Goal: Transaction & Acquisition: Purchase product/service

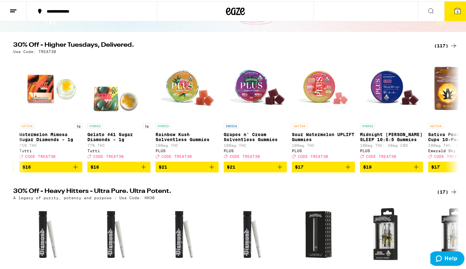
scroll to position [51, 0]
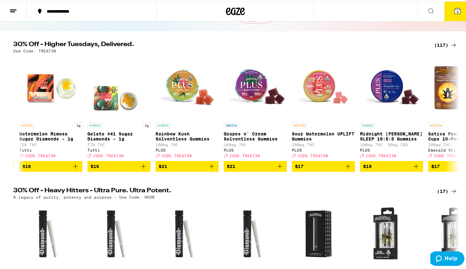
click at [277, 161] on button "$21" at bounding box center [255, 165] width 63 height 11
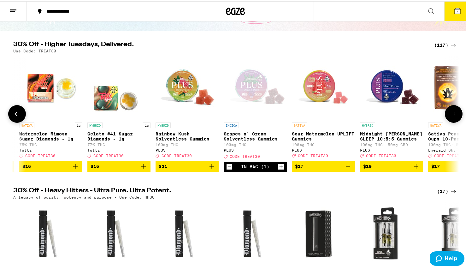
click at [210, 165] on icon "Add to bag" at bounding box center [212, 165] width 4 height 4
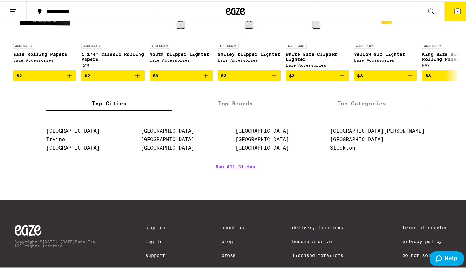
scroll to position [2910, 0]
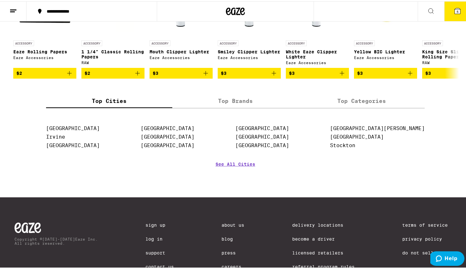
click at [406, 238] on link "Privacy Policy" at bounding box center [429, 237] width 54 height 5
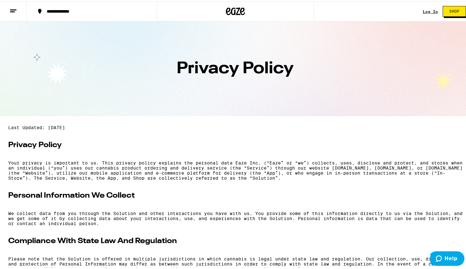
click at [416, 217] on p "We collect data from you through the Solution and other interactions you have w…" at bounding box center [235, 217] width 454 height 15
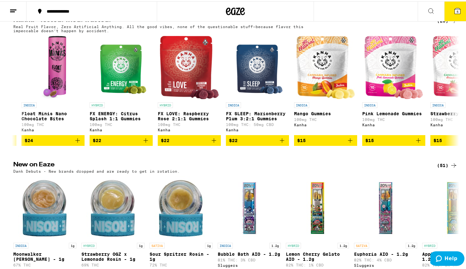
scroll to position [0, 294]
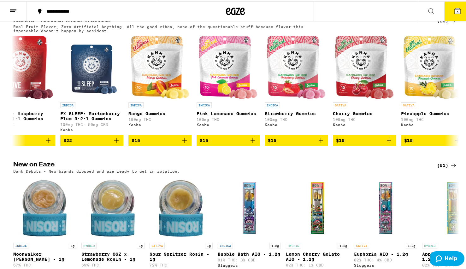
click at [317, 143] on icon "Add to bag" at bounding box center [321, 139] width 8 height 8
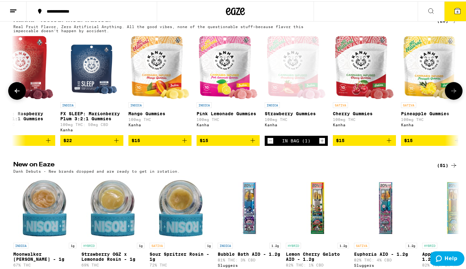
click at [455, 12] on icon at bounding box center [458, 10] width 6 height 6
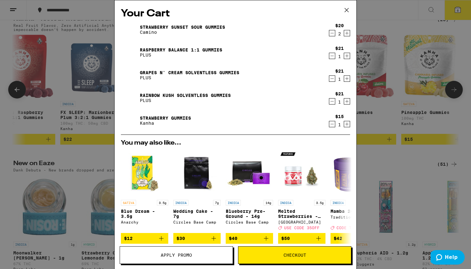
click at [329, 34] on icon "Decrement" at bounding box center [332, 33] width 6 height 8
click at [330, 33] on icon "Decrement" at bounding box center [331, 33] width 3 height 0
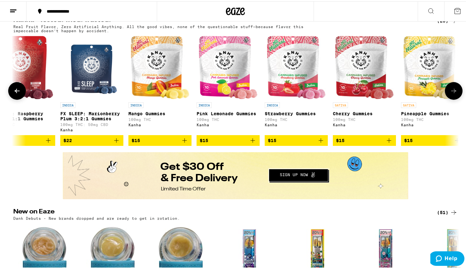
click at [454, 11] on icon at bounding box center [458, 10] width 8 height 8
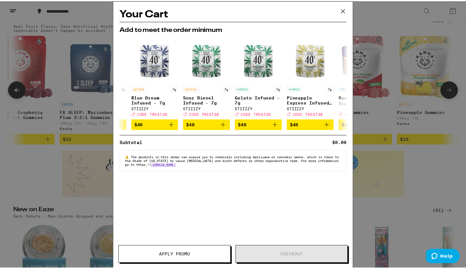
scroll to position [0, 295]
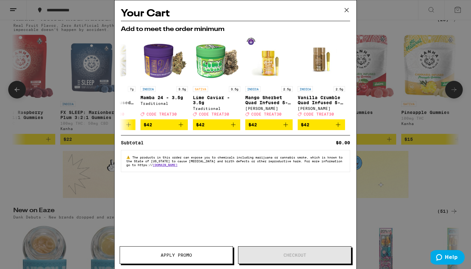
click at [344, 10] on icon at bounding box center [346, 9] width 9 height 9
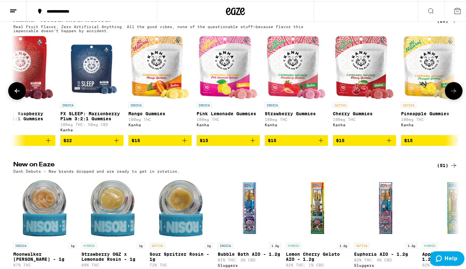
click at [448, 10] on button at bounding box center [457, 10] width 27 height 20
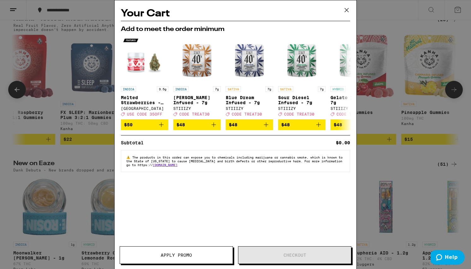
click at [412, 35] on div "Your Cart Add to meet the order minimum INDICA 3.5g Melted Strawberries - 3.5g …" at bounding box center [235, 134] width 471 height 269
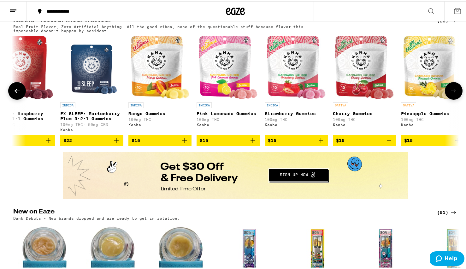
click at [343, 11] on div "Your Cart Add to meet the order minimum INDICA 3.5g Melted Strawberries - 3.5g …" at bounding box center [235, 134] width 471 height 269
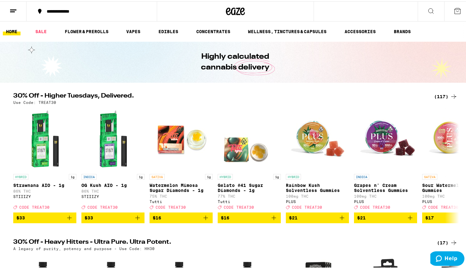
click at [386, 223] on div "Your Cart Add to meet the order minimum INDICA 3.5g Melted Strawberries - 3.5g …" at bounding box center [235, 134] width 471 height 269
click at [381, 220] on span "$21" at bounding box center [385, 217] width 57 height 8
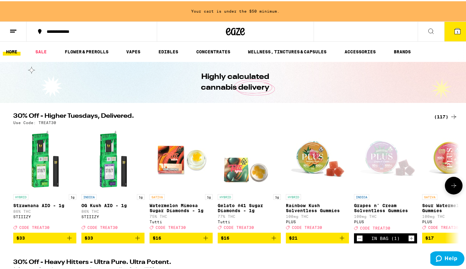
click at [409, 238] on icon "Increment" at bounding box center [412, 237] width 6 height 8
click at [410, 238] on icon "Increment" at bounding box center [411, 236] width 3 height 3
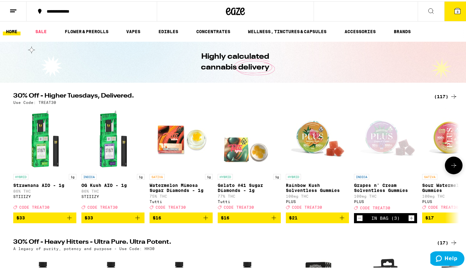
click at [455, 12] on icon at bounding box center [458, 10] width 6 height 6
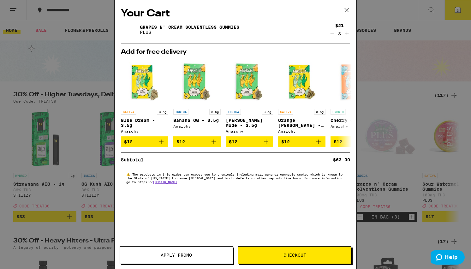
click at [194, 257] on span "Apply Promo" at bounding box center [176, 255] width 113 height 4
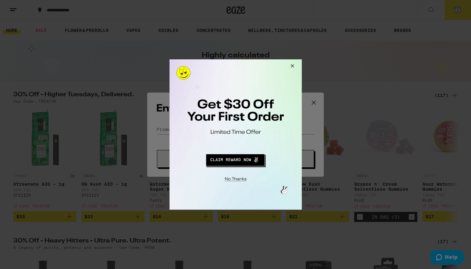
click at [290, 65] on button "Close Modal" at bounding box center [290, 66] width 17 height 15
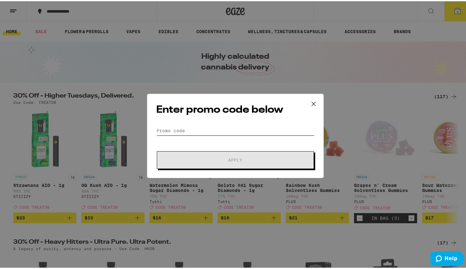
click at [210, 131] on input "Promo Code" at bounding box center [235, 129] width 158 height 9
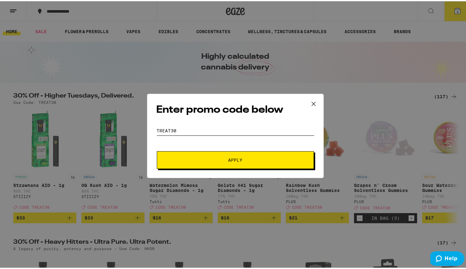
type input "treat30"
click at [229, 157] on span "Apply" at bounding box center [235, 158] width 14 height 4
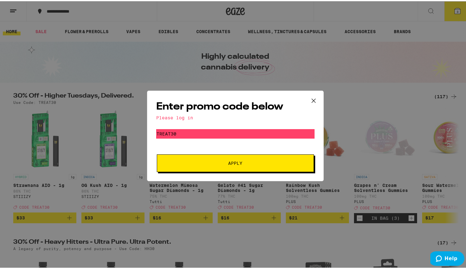
click at [313, 100] on icon at bounding box center [313, 99] width 9 height 9
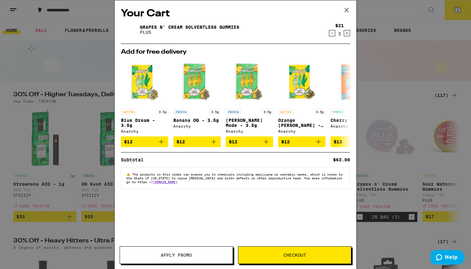
drag, startPoint x: 343, startPoint y: 9, endPoint x: 225, endPoint y: 264, distance: 280.8
click at [225, 264] on div "Your Cart Grapes n' Cream Solventless Gummies PLUS $21 3 Add for free delivery …" at bounding box center [235, 134] width 242 height 269
click at [398, 73] on div "Your Cart Grapes n' Cream Solventless Gummies PLUS $21 3 Add for free delivery …" at bounding box center [235, 134] width 471 height 269
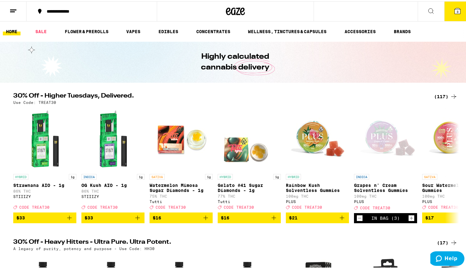
click at [14, 6] on icon at bounding box center [13, 10] width 8 height 8
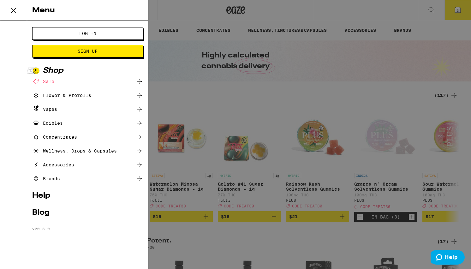
click at [80, 37] on button "Log In" at bounding box center [87, 33] width 111 height 13
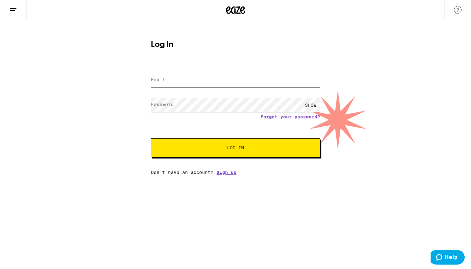
type input "[EMAIL_ADDRESS][DOMAIN_NAME]"
click at [195, 147] on span "Log In" at bounding box center [235, 147] width 118 height 4
drag, startPoint x: 224, startPoint y: 89, endPoint x: 149, endPoint y: 89, distance: 74.5
click at [149, 89] on div "Log In Email Email [EMAIL_ADDRESS][DOMAIN_NAME] Password Password SHOW Forgot y…" at bounding box center [236, 105] width 182 height 139
click at [227, 82] on input "[EMAIL_ADDRESS][DOMAIN_NAME]" at bounding box center [235, 80] width 169 height 14
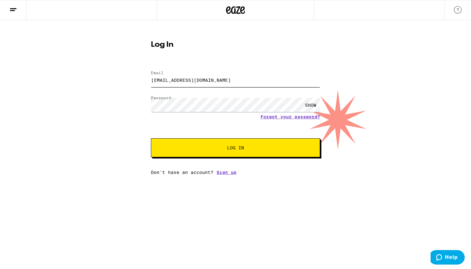
drag, startPoint x: 224, startPoint y: 84, endPoint x: 118, endPoint y: 88, distance: 106.1
click at [118, 88] on div "Log In Email Email [EMAIL_ADDRESS][DOMAIN_NAME] Password Password SHOW Forgot y…" at bounding box center [235, 97] width 471 height 155
type input "[EMAIL_ADDRESS][DOMAIN_NAME]"
click at [95, 116] on div "Log In Email Email [EMAIL_ADDRESS][DOMAIN_NAME] Password Password SHOW Forgot y…" at bounding box center [235, 97] width 471 height 155
click at [157, 151] on button "Log In" at bounding box center [235, 147] width 169 height 19
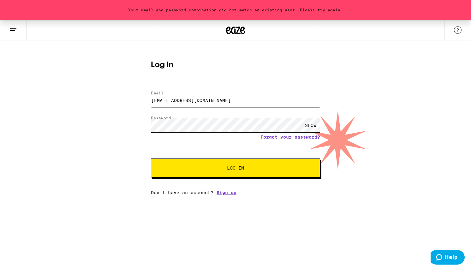
click at [127, 128] on div "Your email and password combination did not match an existing user. Please try …" at bounding box center [235, 107] width 471 height 175
click at [157, 174] on button "Log In" at bounding box center [235, 167] width 169 height 19
click at [120, 141] on div "Your email and password combination did not match an existing user. Please try …" at bounding box center [235, 107] width 471 height 175
click at [290, 166] on button "Log In" at bounding box center [235, 167] width 169 height 19
